Goal: Entertainment & Leisure: Consume media (video, audio)

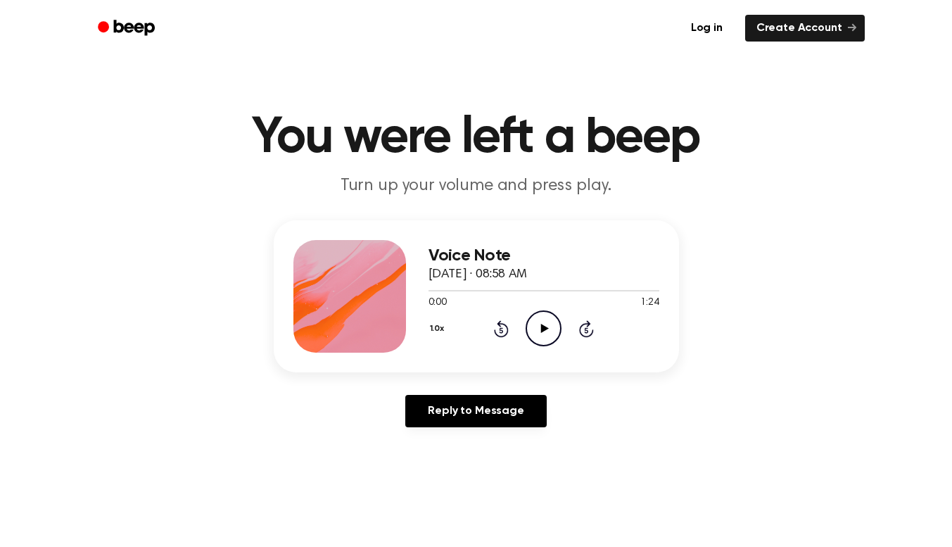
click at [527, 316] on icon "Play Audio" at bounding box center [544, 328] width 36 height 36
click at [498, 325] on icon "Rewind 5 seconds" at bounding box center [500, 328] width 15 height 18
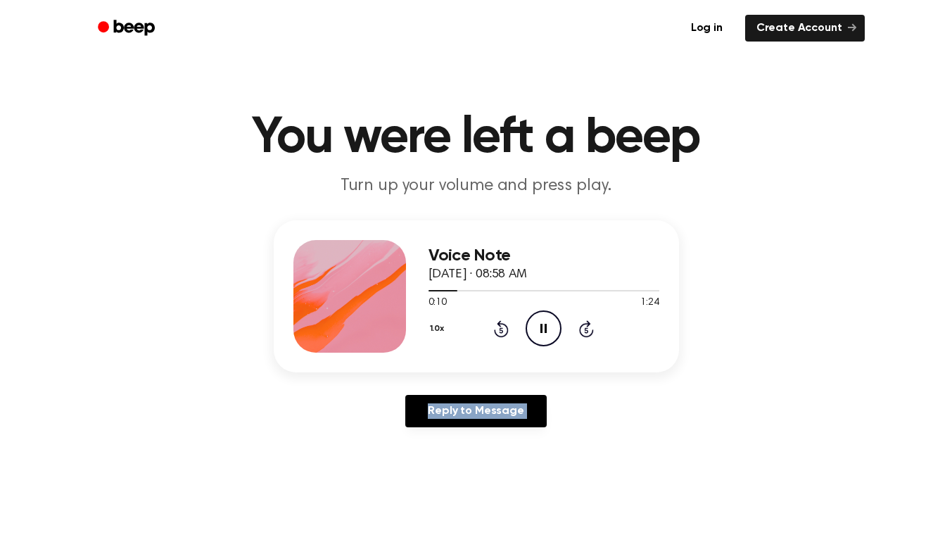
click at [498, 325] on icon "Rewind 5 seconds" at bounding box center [500, 328] width 15 height 18
click at [540, 326] on icon "Play Audio" at bounding box center [544, 328] width 36 height 36
click at [526, 316] on icon "Play Audio" at bounding box center [544, 328] width 36 height 36
click at [540, 322] on icon "Play Audio" at bounding box center [544, 328] width 36 height 36
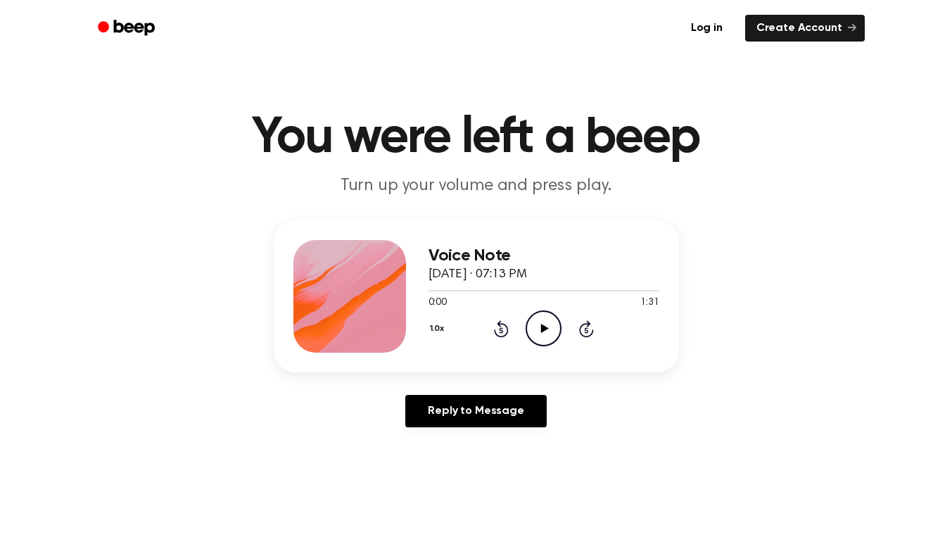
click at [540, 341] on icon "Play Audio" at bounding box center [544, 328] width 36 height 36
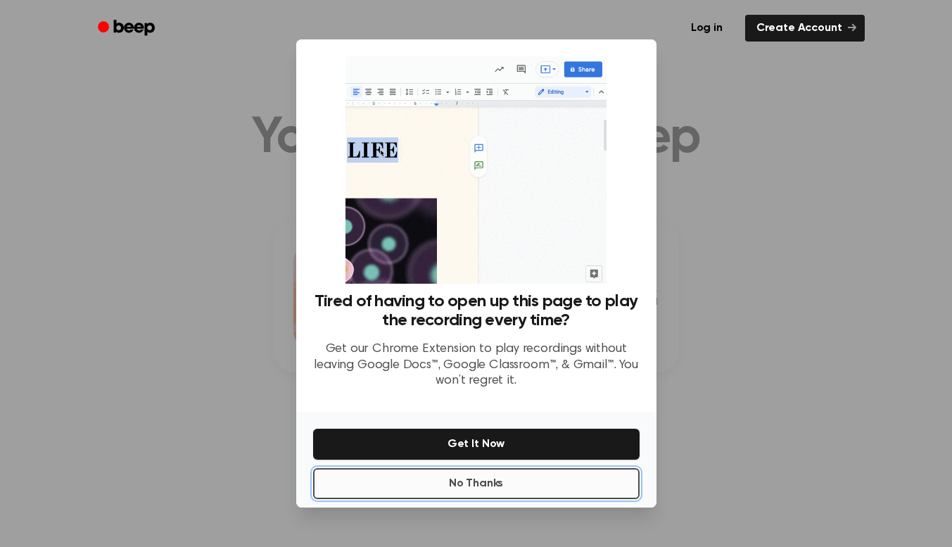
click at [507, 493] on button "No Thanks" at bounding box center [476, 483] width 326 height 31
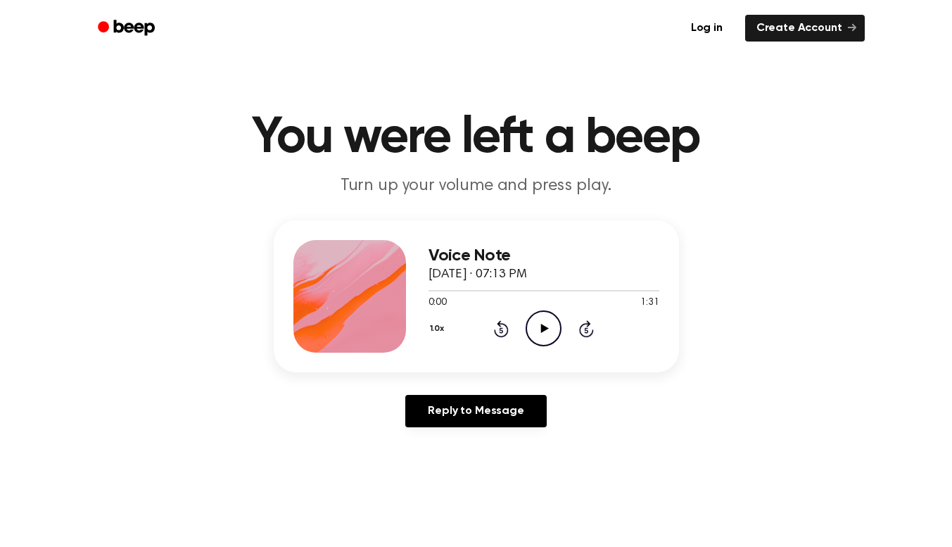
click at [543, 331] on icon at bounding box center [545, 328] width 8 height 9
click at [502, 414] on link "Reply to Message" at bounding box center [475, 411] width 141 height 32
click at [529, 329] on icon "Play Audio" at bounding box center [544, 328] width 36 height 36
click at [550, 341] on icon "Play Audio" at bounding box center [544, 328] width 36 height 36
click at [586, 331] on icon "Skip 5 seconds" at bounding box center [585, 328] width 15 height 18
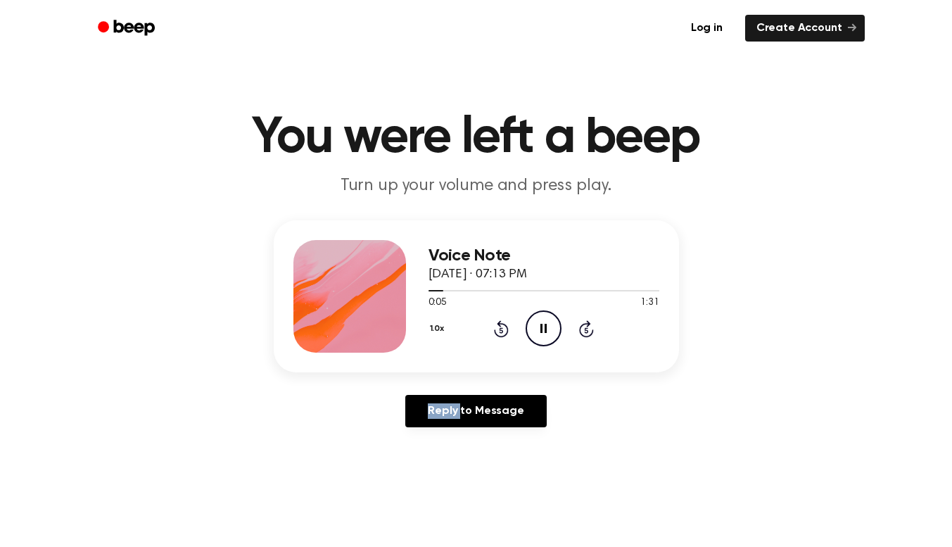
click at [586, 331] on icon "Skip 5 seconds" at bounding box center [585, 328] width 15 height 18
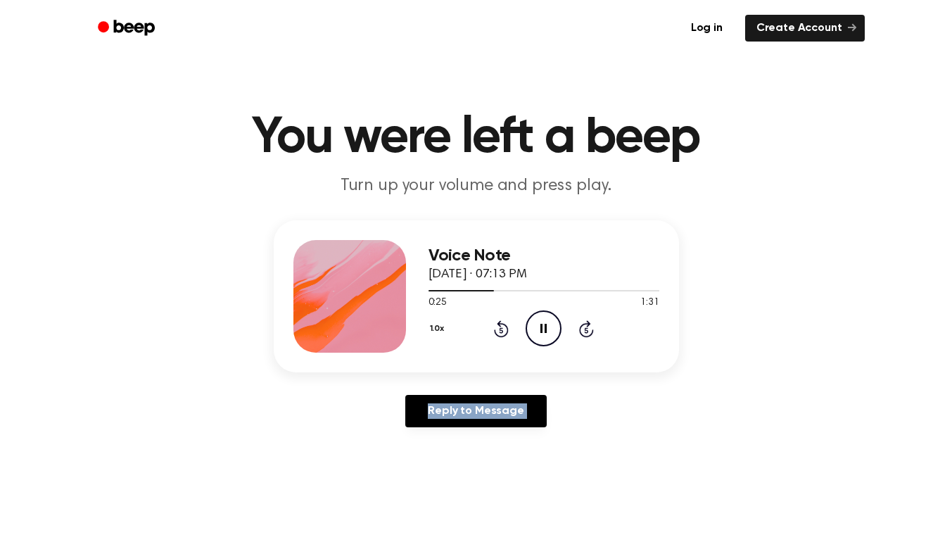
click at [586, 331] on icon "Skip 5 seconds" at bounding box center [585, 328] width 15 height 18
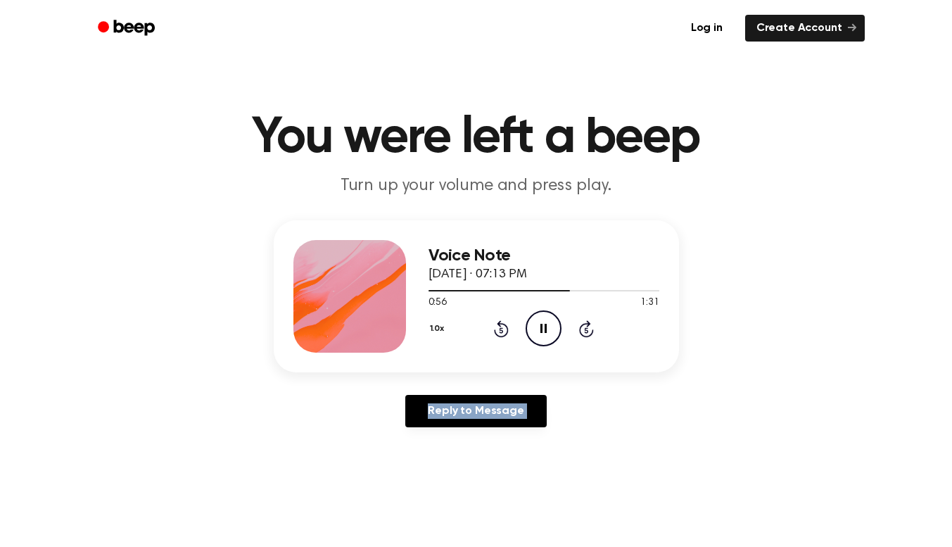
click at [586, 331] on icon "Skip 5 seconds" at bounding box center [585, 328] width 15 height 18
click at [583, 327] on icon "Skip 5 seconds" at bounding box center [585, 328] width 15 height 18
click at [506, 327] on icon at bounding box center [501, 328] width 15 height 17
